Goal: Transaction & Acquisition: Purchase product/service

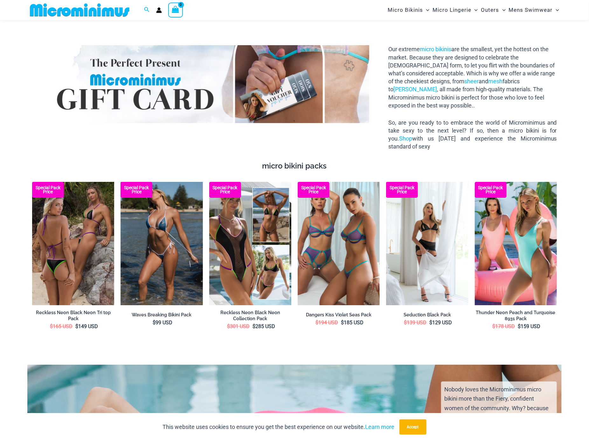
scroll to position [1108, 0]
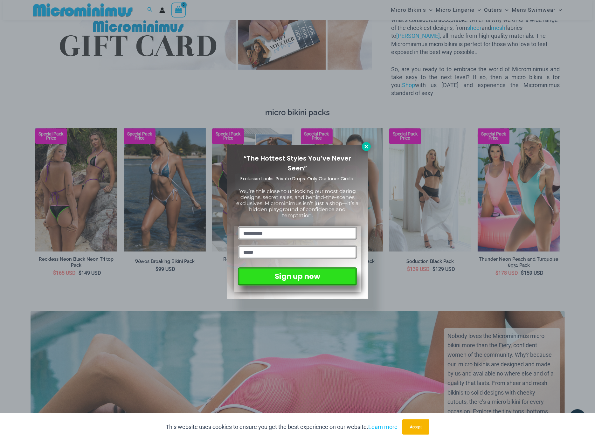
type input "**********"
click at [363, 148] on icon at bounding box center [366, 147] width 6 height 6
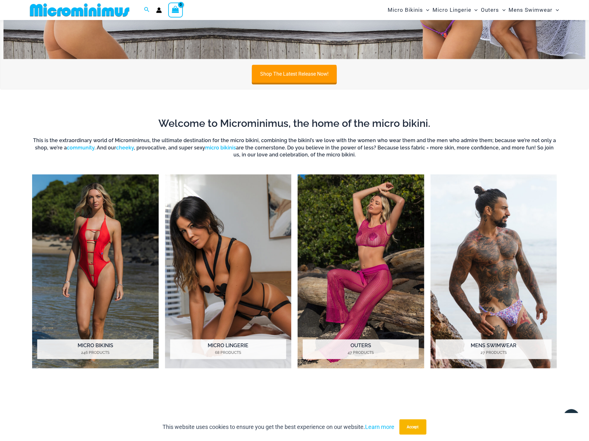
scroll to position [0, 0]
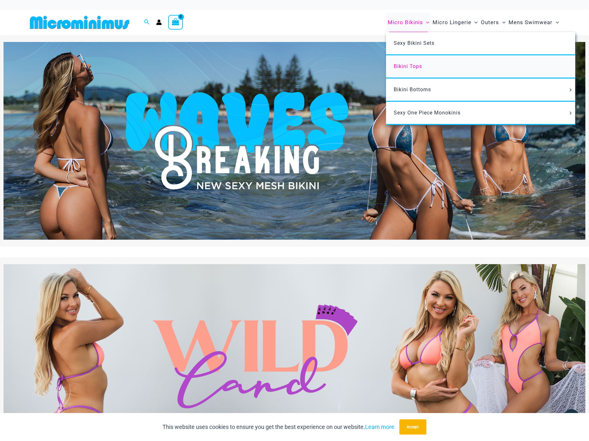
click at [404, 66] on span "Bikini Tops" at bounding box center [408, 66] width 28 height 6
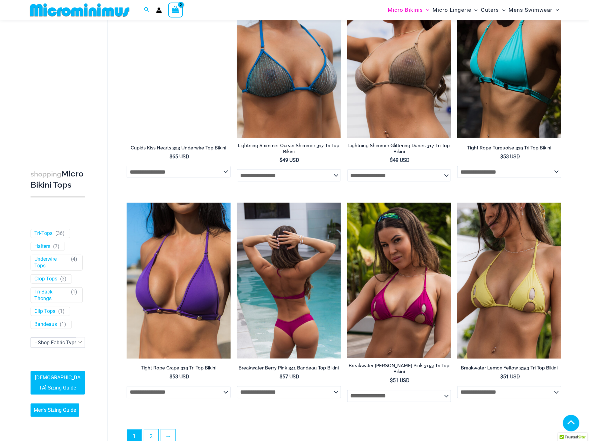
scroll to position [1582, 0]
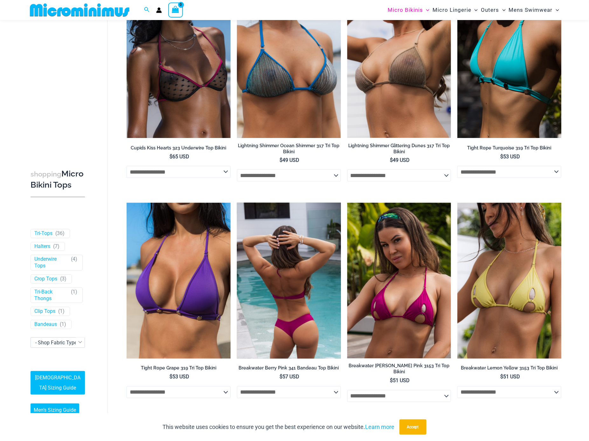
click at [286, 296] on img at bounding box center [289, 281] width 104 height 156
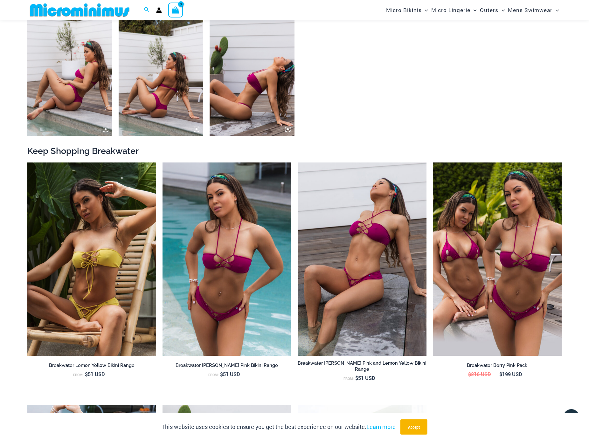
scroll to position [590, 0]
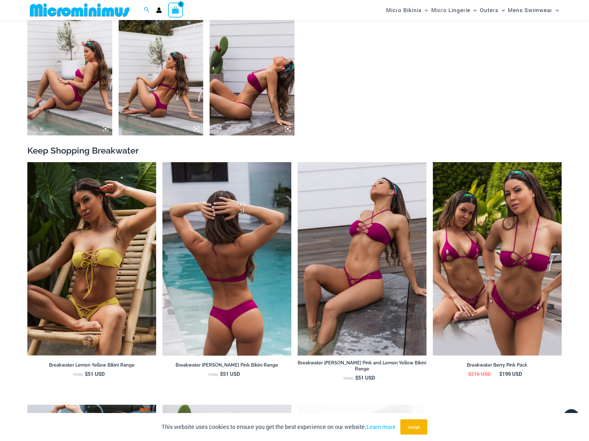
type input "**********"
click at [225, 242] on img at bounding box center [226, 258] width 129 height 193
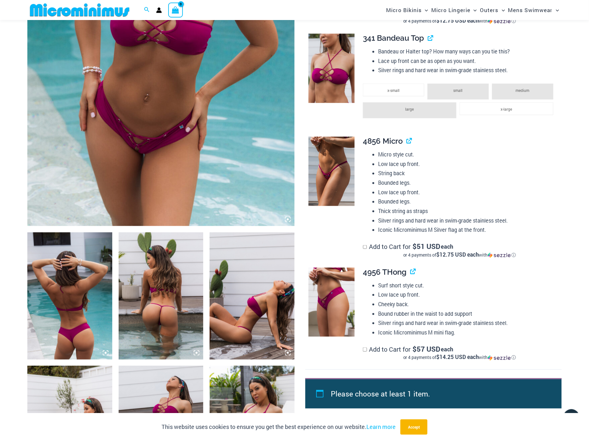
scroll to position [272, 0]
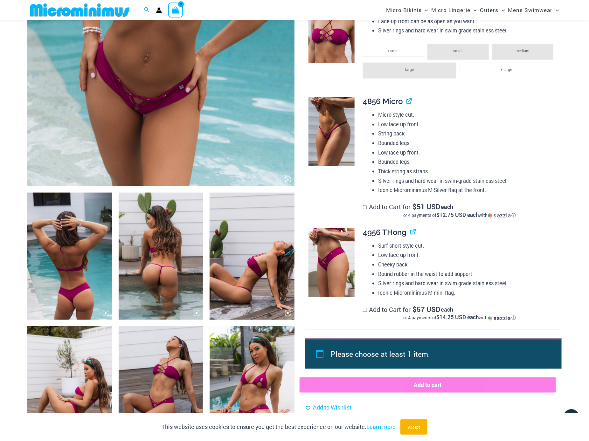
type input "**********"
click at [330, 255] on img at bounding box center [331, 262] width 46 height 69
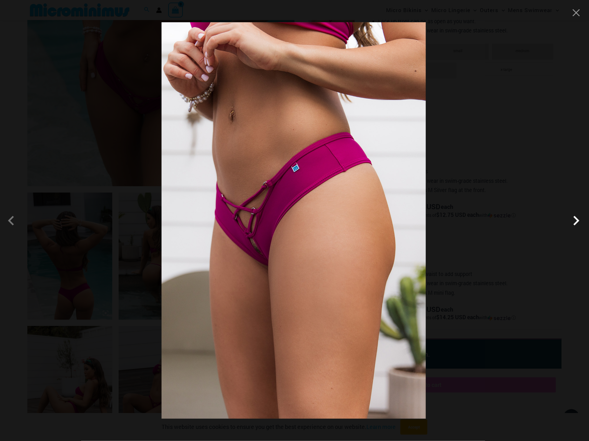
click at [577, 223] on span at bounding box center [575, 220] width 19 height 19
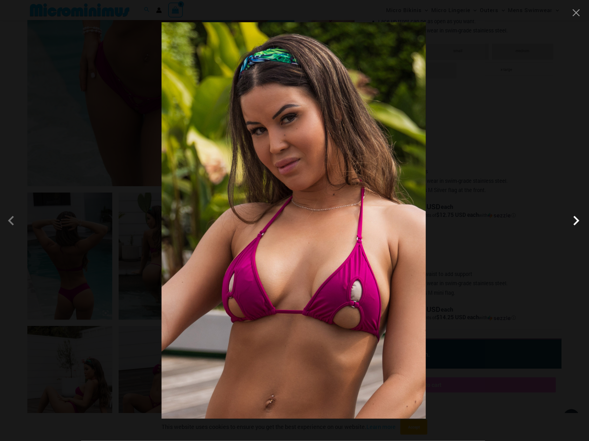
click at [577, 223] on span at bounding box center [575, 220] width 19 height 19
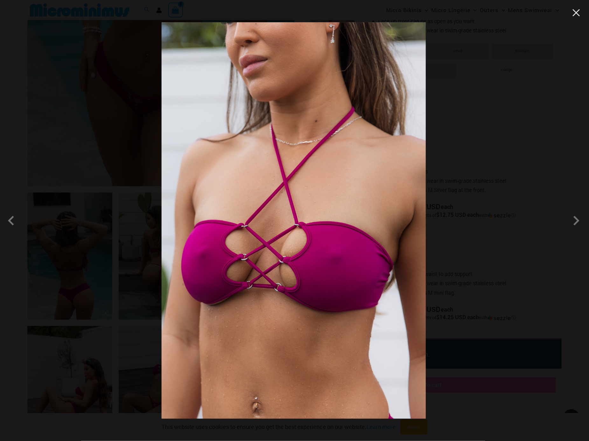
click at [577, 16] on button "Close" at bounding box center [576, 13] width 10 height 10
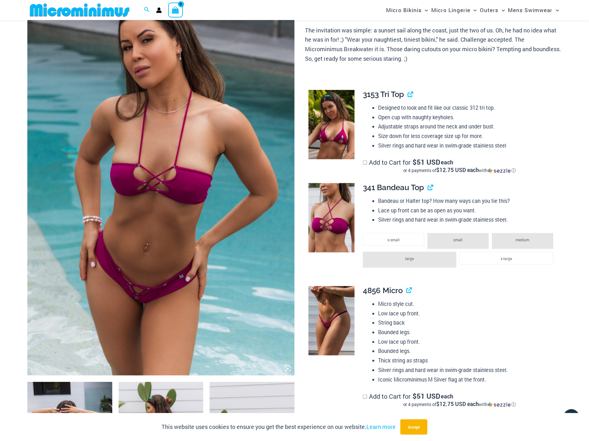
scroll to position [312, 0]
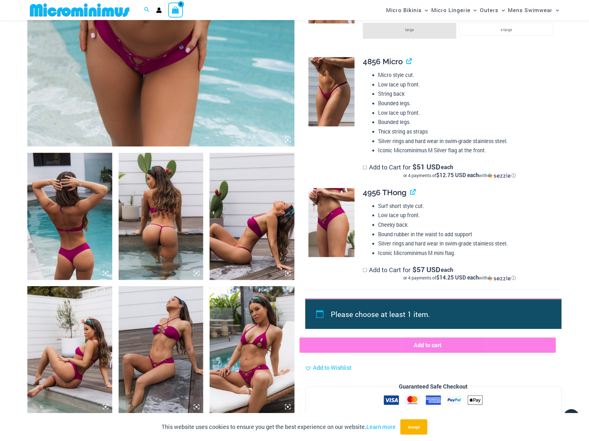
click at [254, 360] on img at bounding box center [251, 349] width 85 height 127
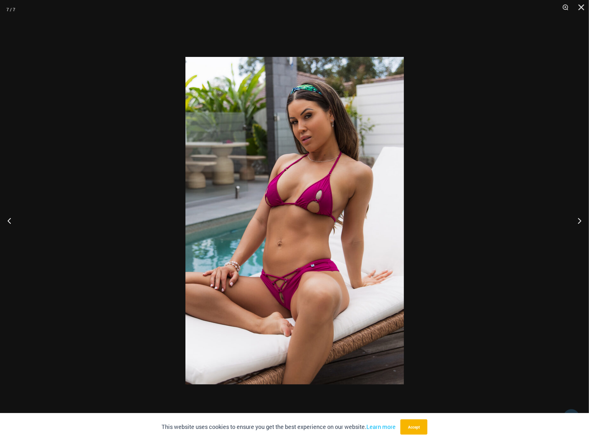
click at [280, 301] on img at bounding box center [294, 220] width 218 height 327
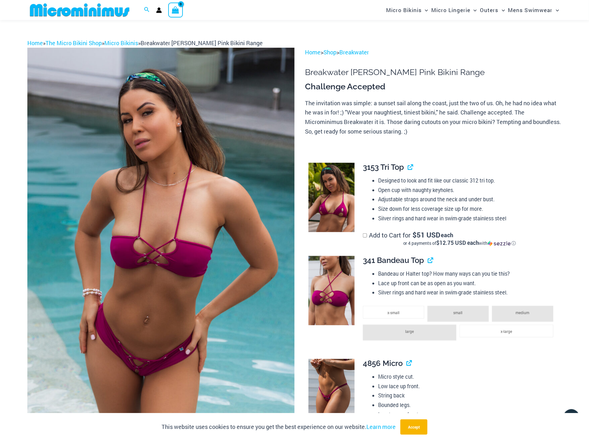
scroll to position [0, 0]
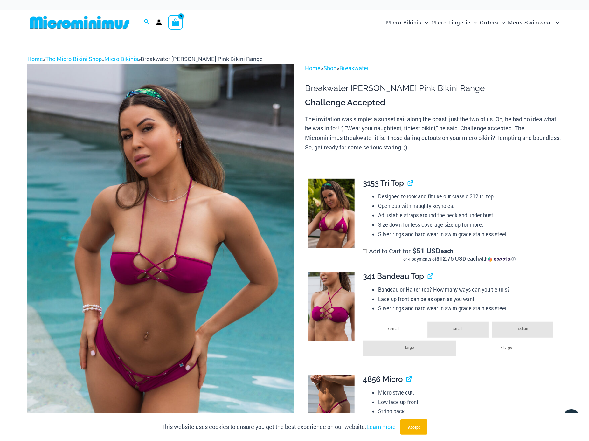
click at [392, 126] on p "The invitation was simple: a sunset sail along the coast, just the two of us. O…" at bounding box center [433, 133] width 256 height 38
